Goal: Browse casually: Explore the website without a specific task or goal

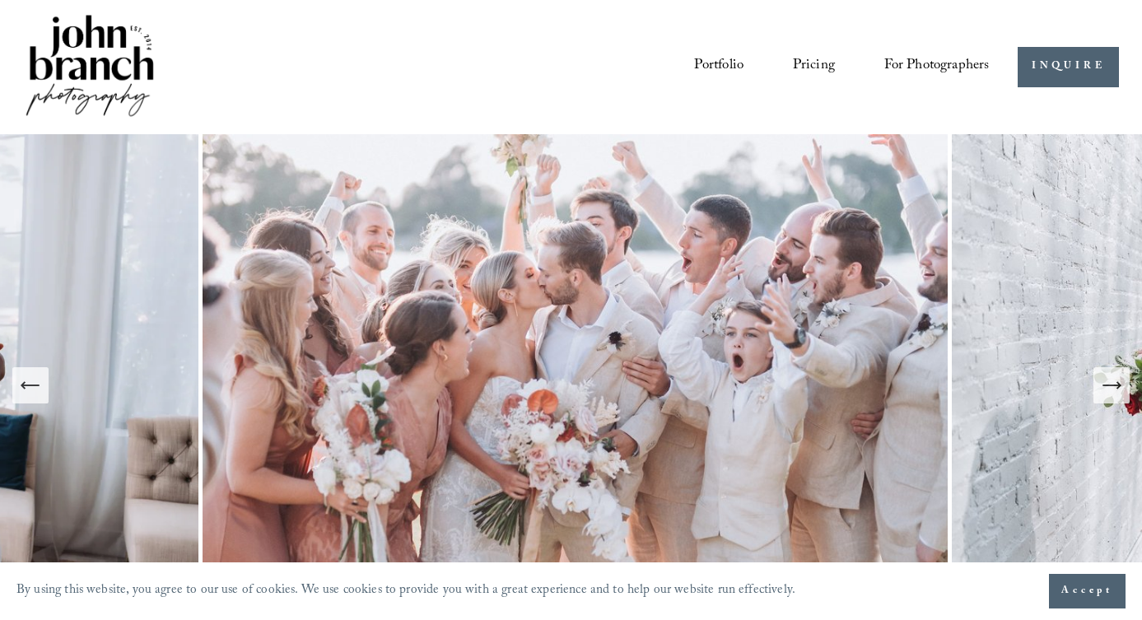
click at [709, 66] on link "Portfolio" at bounding box center [718, 67] width 49 height 30
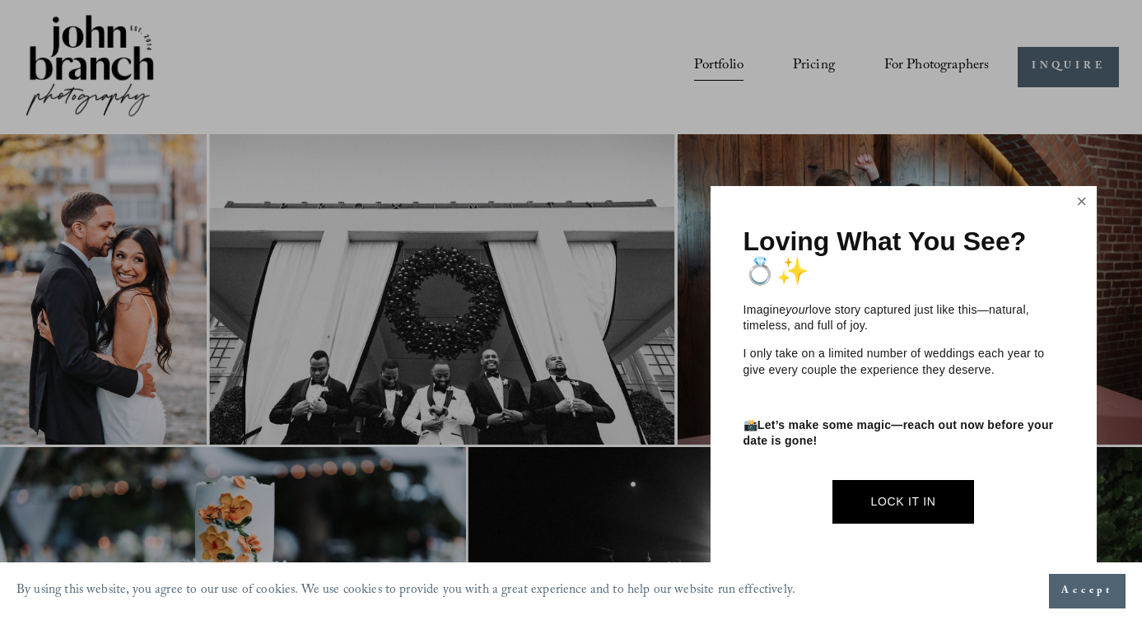
click at [1073, 204] on link "Close" at bounding box center [1081, 201] width 25 height 26
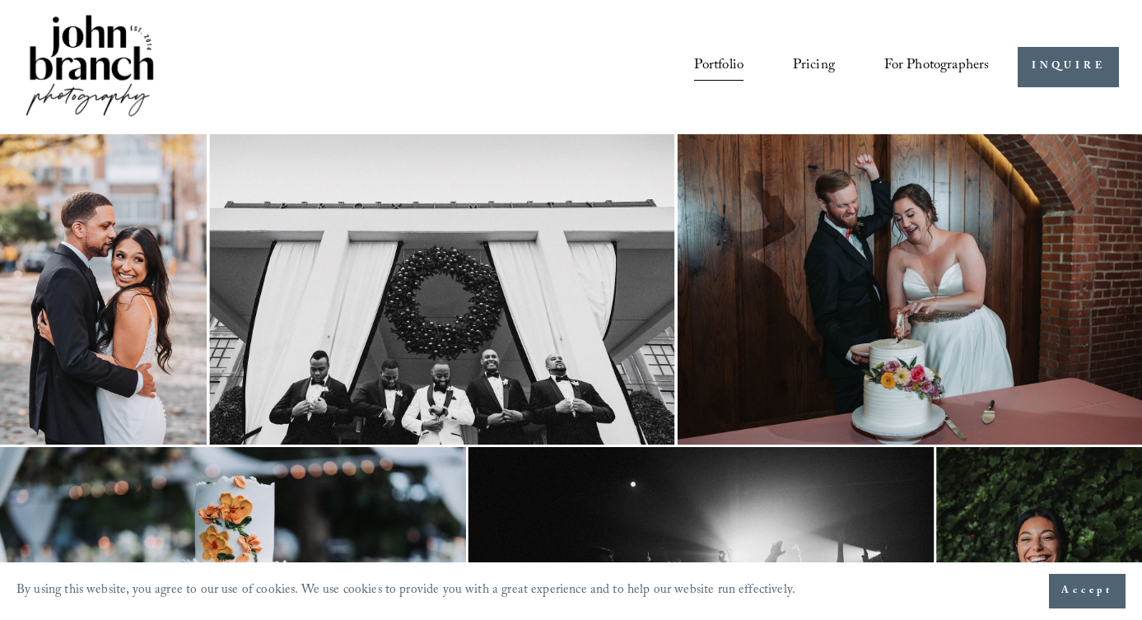
click at [807, 67] on link "Pricing" at bounding box center [814, 67] width 42 height 30
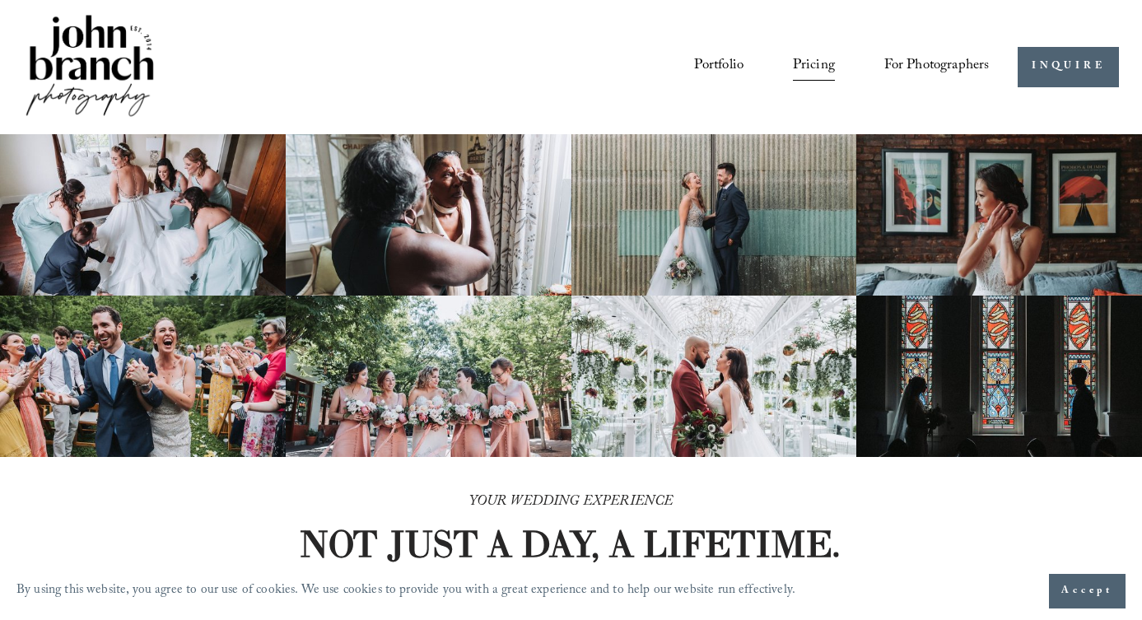
click at [887, 69] on span "For Photographers" at bounding box center [936, 67] width 105 height 28
click at [122, 67] on img at bounding box center [89, 67] width 133 height 111
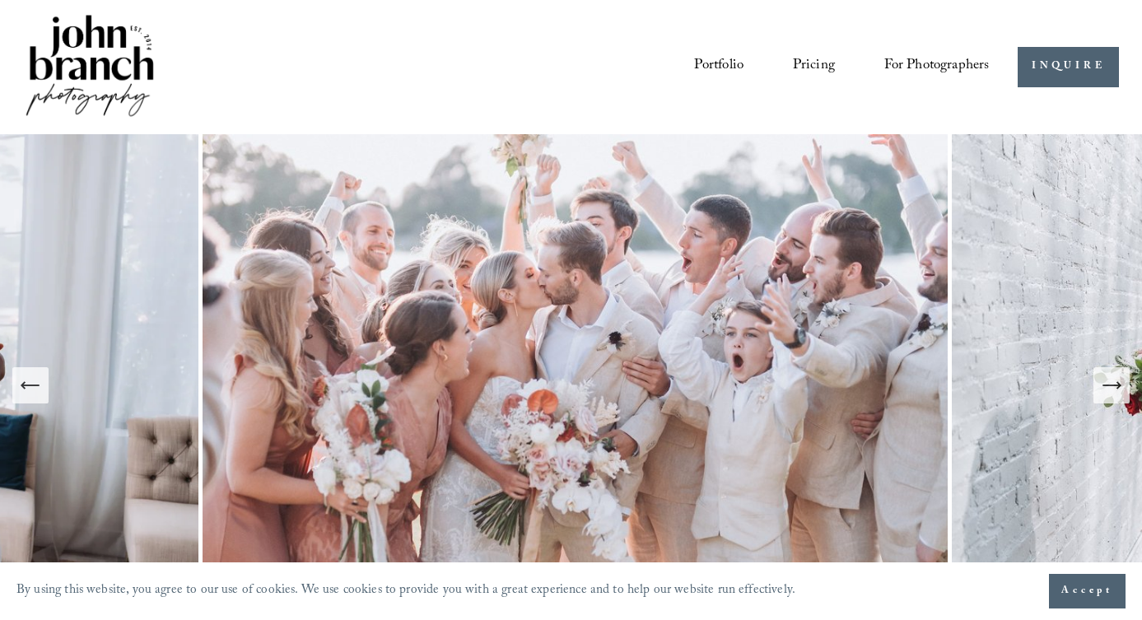
click at [1118, 387] on icon "Next Slide" at bounding box center [1118, 385] width 3 height 7
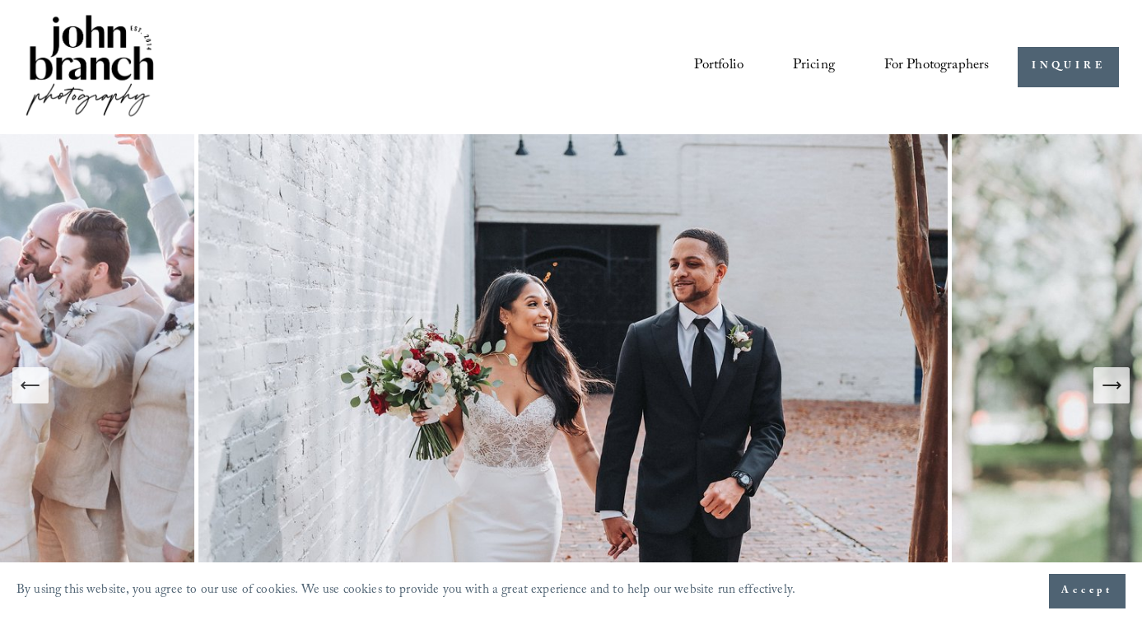
click at [1118, 387] on icon "Next Slide" at bounding box center [1118, 385] width 3 height 7
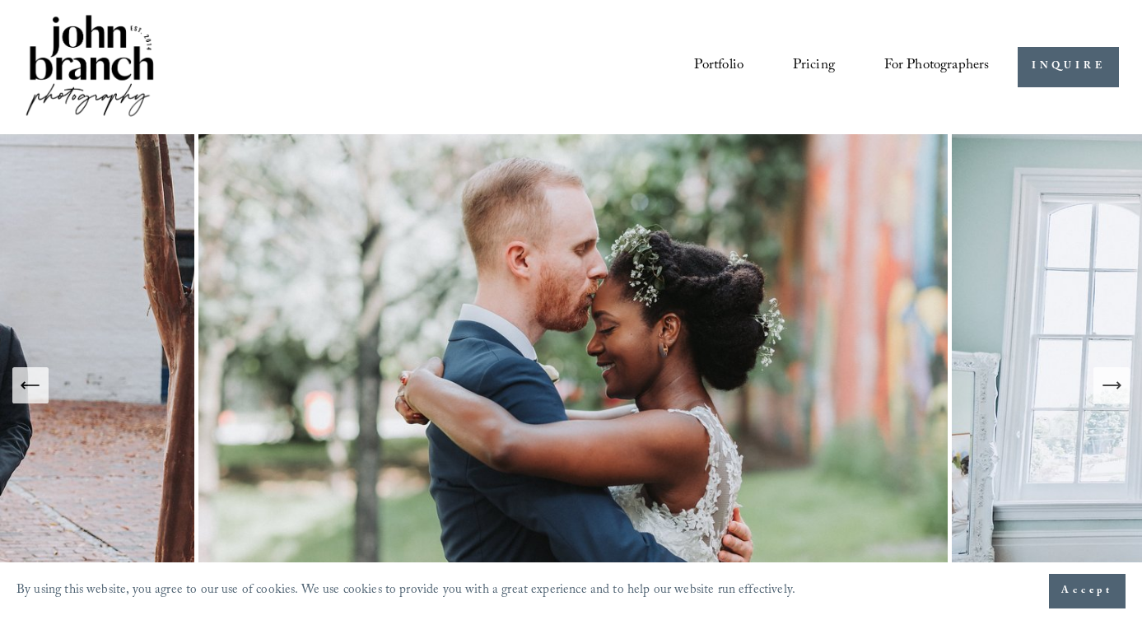
click at [1118, 387] on icon "Next Slide" at bounding box center [1118, 385] width 3 height 7
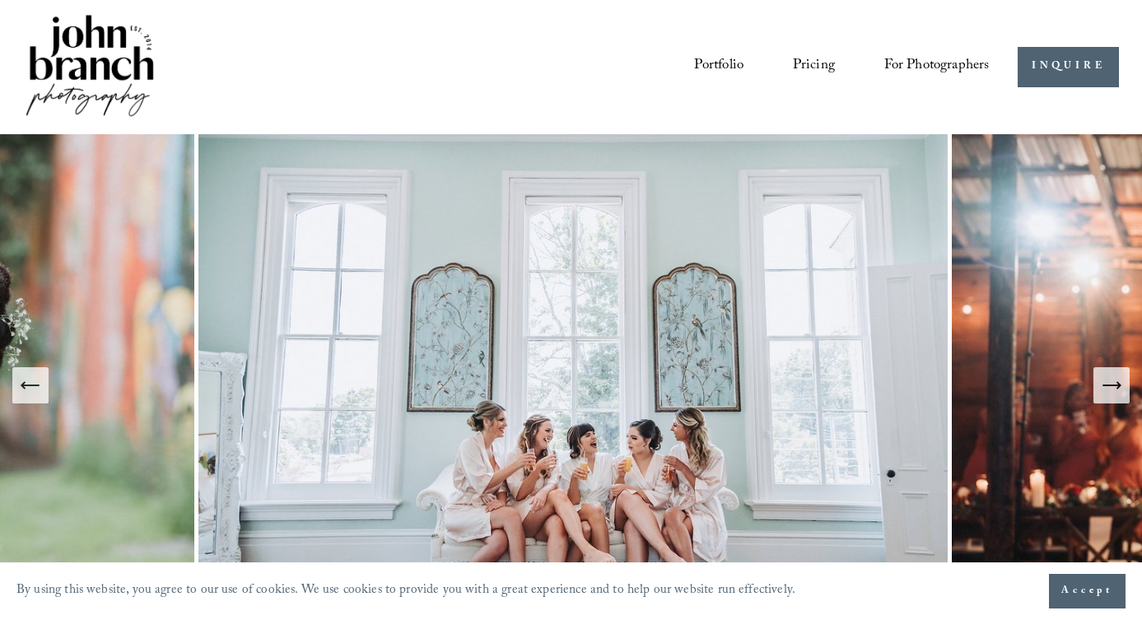
click at [1118, 387] on icon "Next Slide" at bounding box center [1118, 385] width 3 height 7
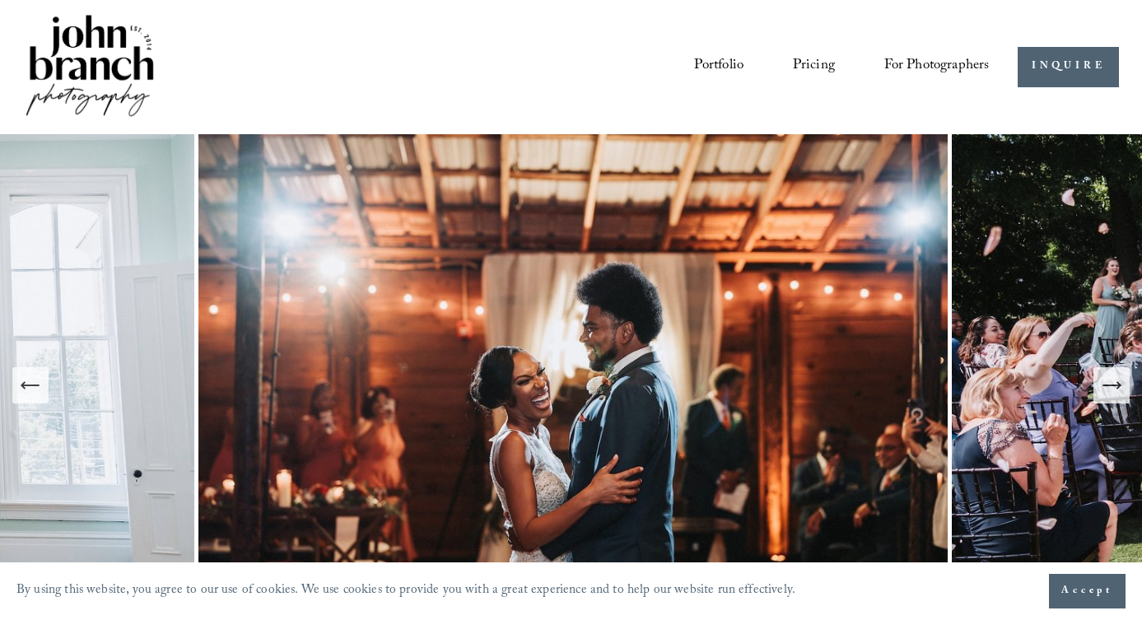
click at [1118, 387] on icon "Next Slide" at bounding box center [1118, 385] width 3 height 7
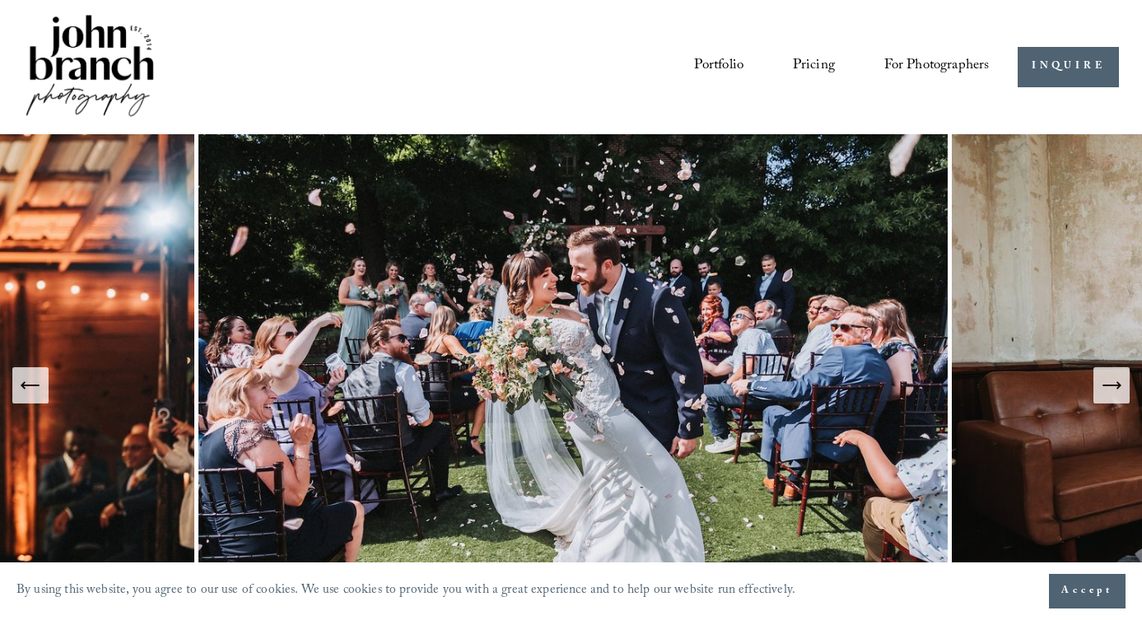
click at [1118, 387] on icon "Next Slide" at bounding box center [1118, 385] width 3 height 7
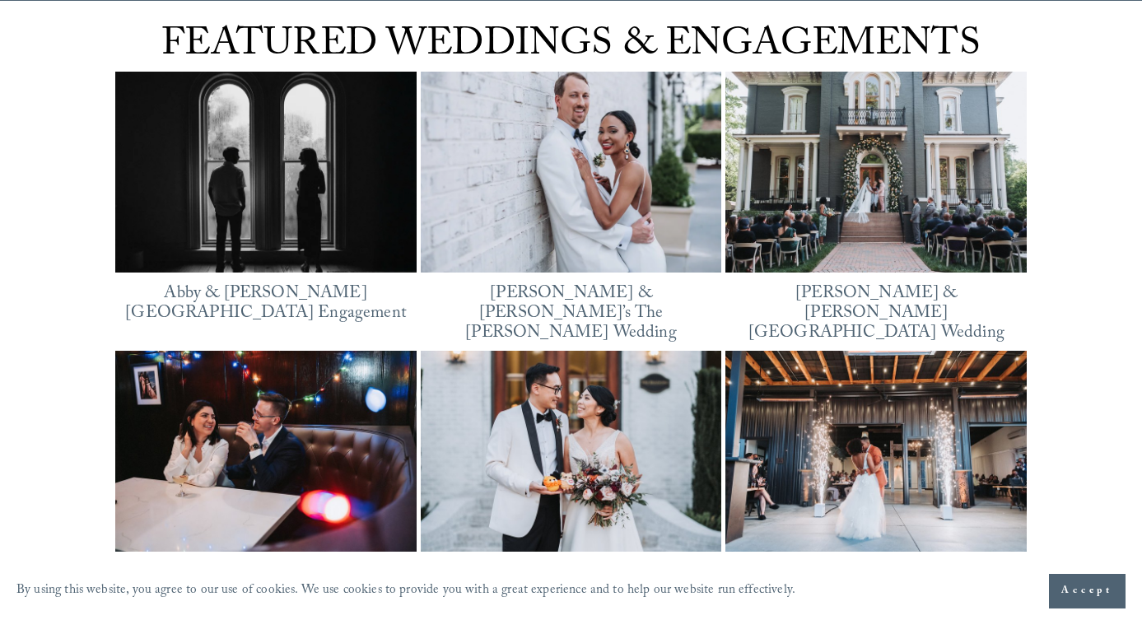
scroll to position [2085, 0]
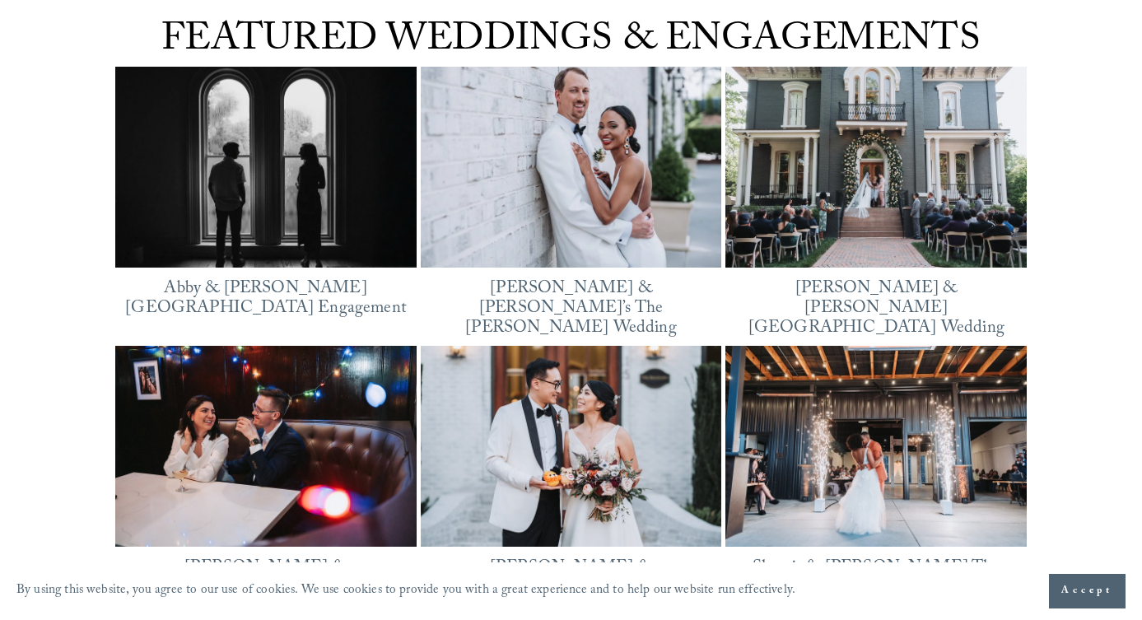
click at [272, 215] on img at bounding box center [265, 167] width 301 height 226
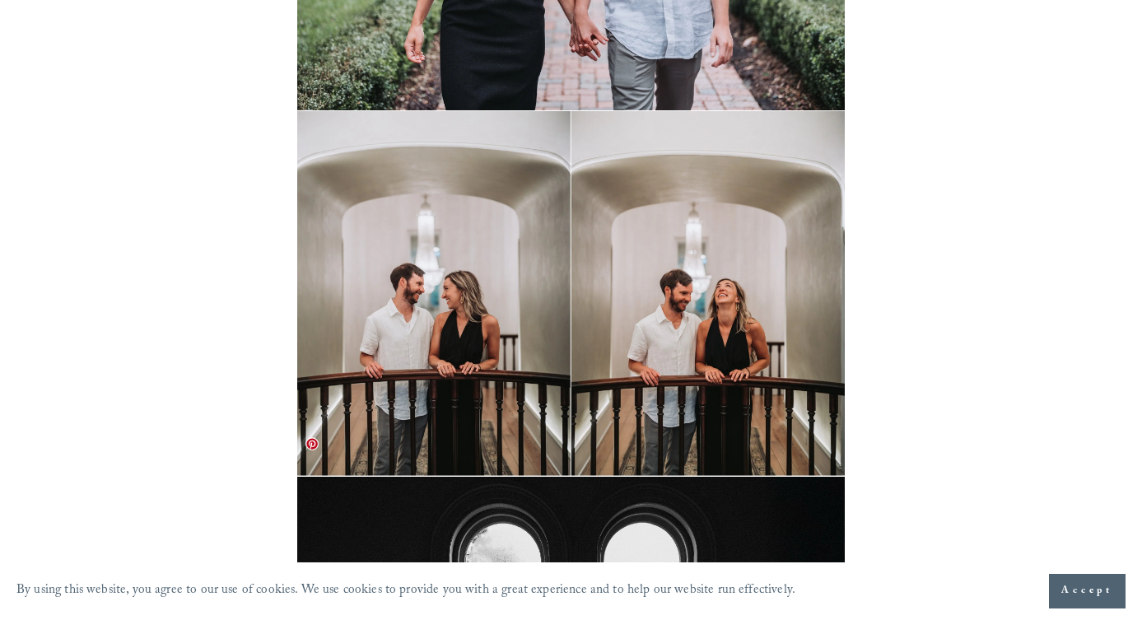
scroll to position [3185, 0]
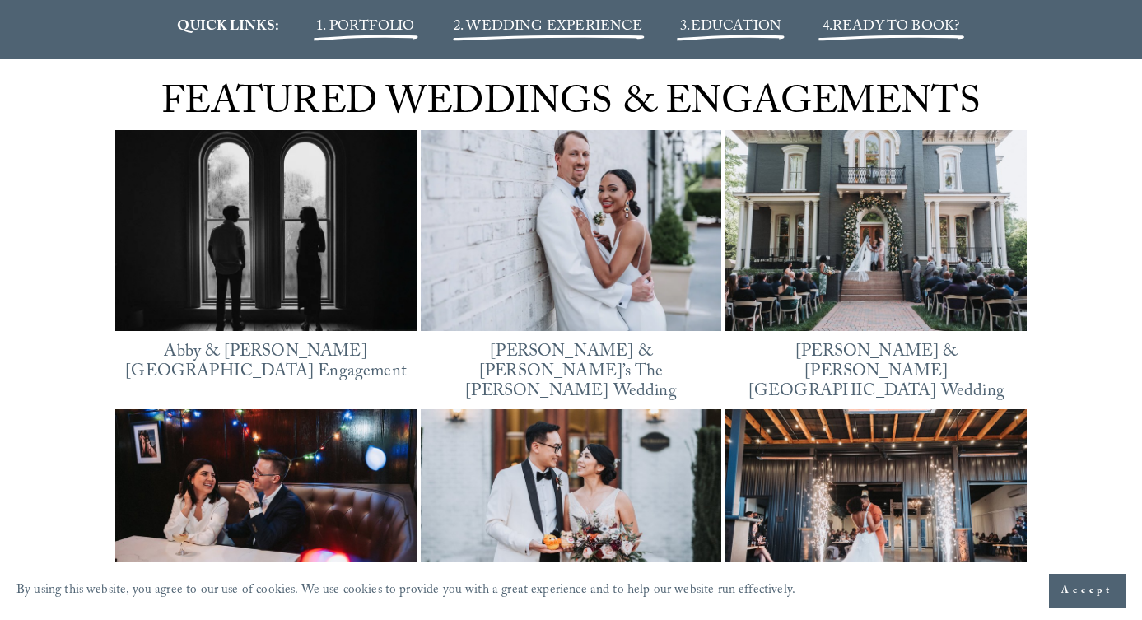
scroll to position [1973, 0]
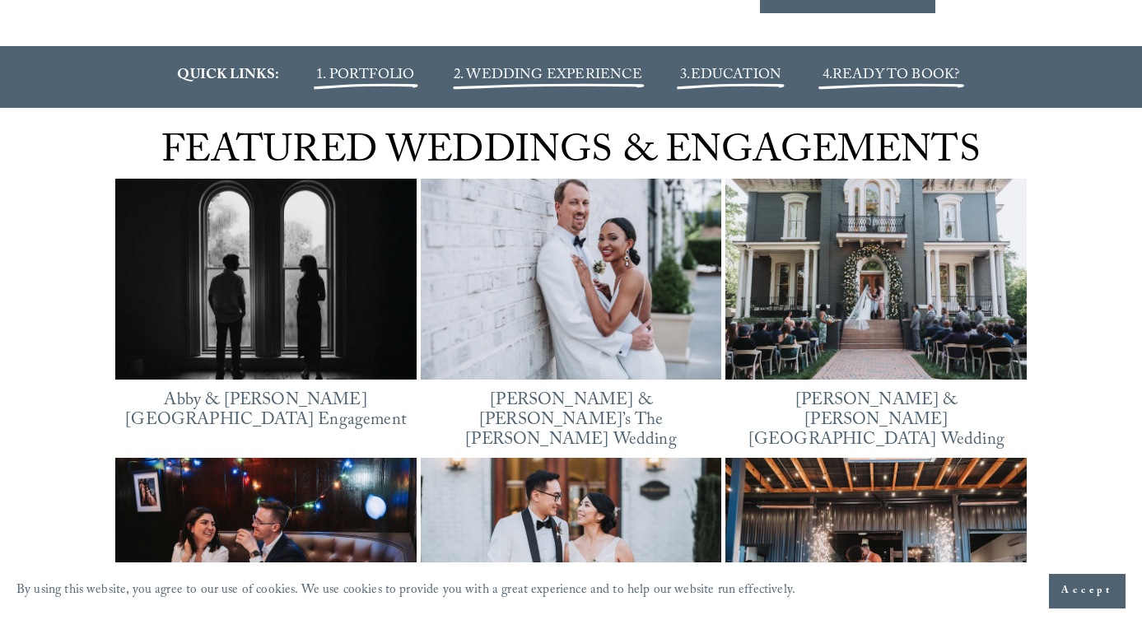
click at [227, 286] on img at bounding box center [265, 278] width 301 height 226
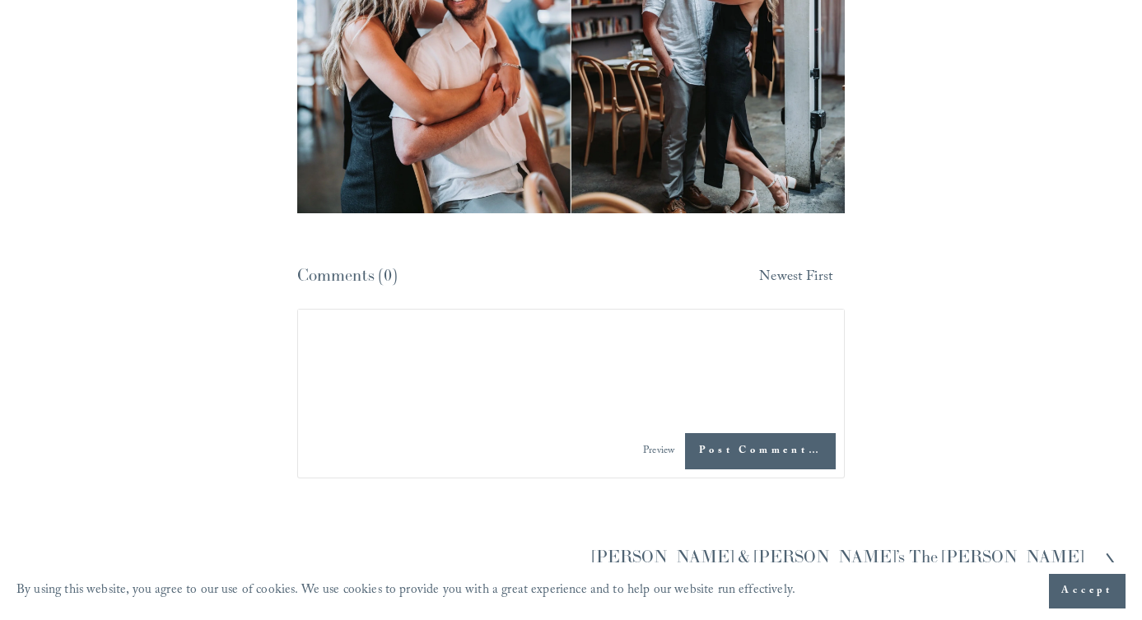
scroll to position [7890, 0]
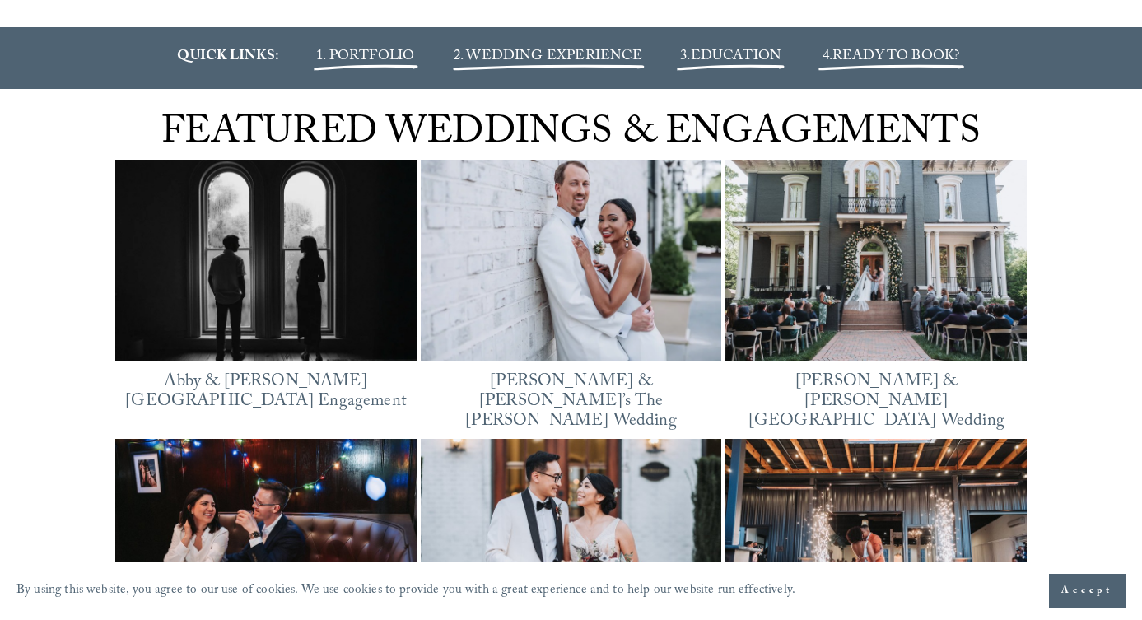
scroll to position [1973, 0]
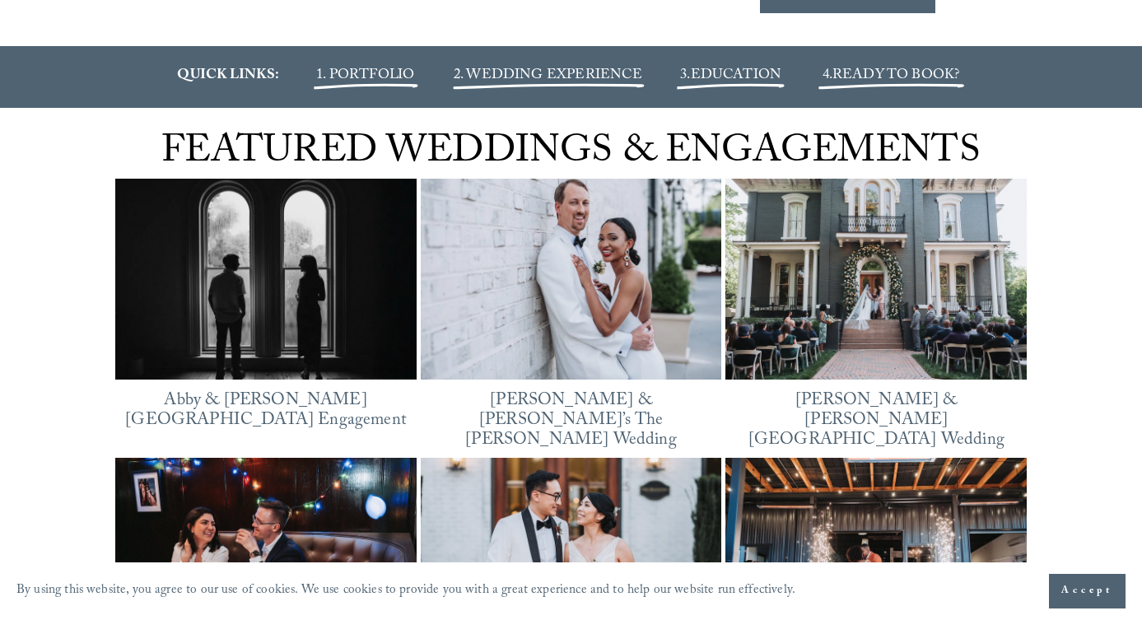
click at [519, 355] on img at bounding box center [571, 278] width 301 height 226
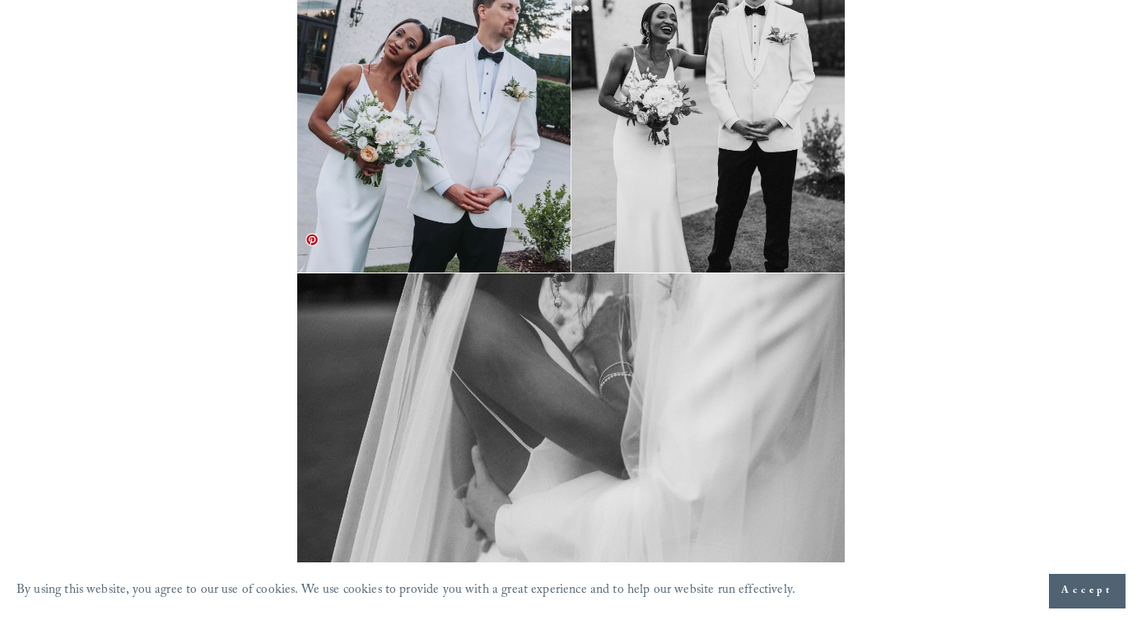
scroll to position [18548, 0]
